Goal: Transaction & Acquisition: Book appointment/travel/reservation

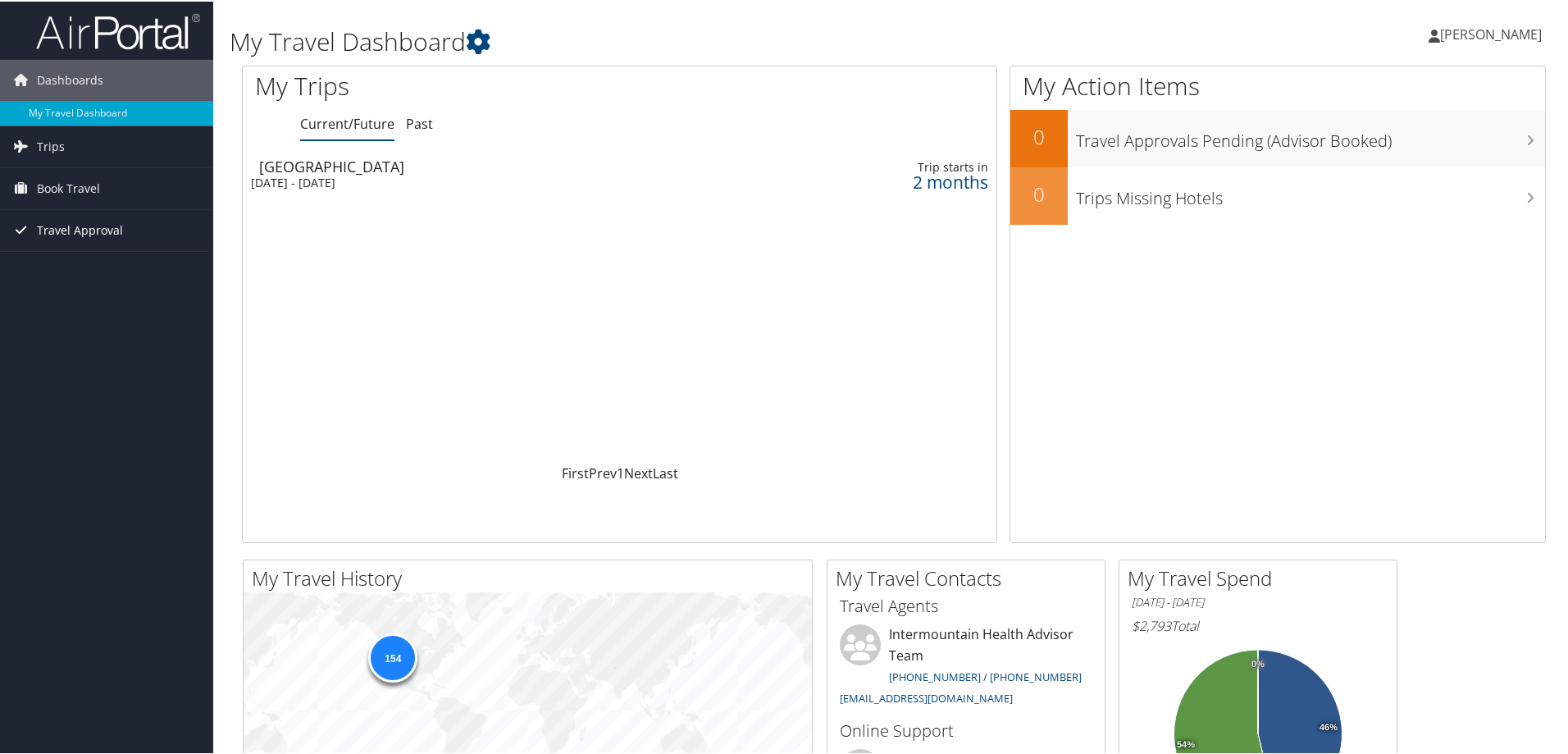
click at [48, 229] on span "Travel Approval" at bounding box center [79, 229] width 86 height 41
click at [89, 191] on span "Book Travel" at bounding box center [68, 188] width 63 height 41
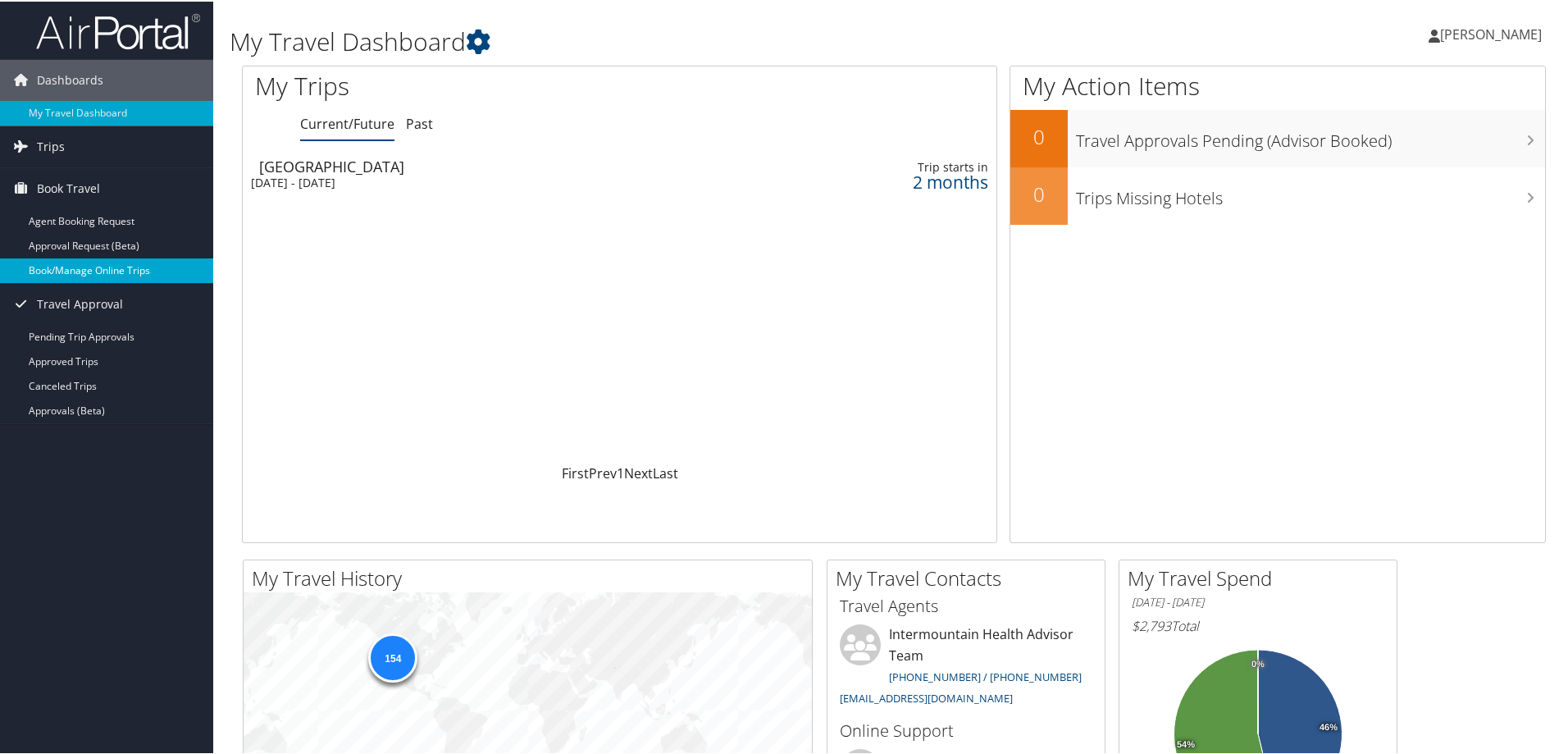
click at [90, 266] on link "Book/Manage Online Trips" at bounding box center [107, 268] width 213 height 25
